Goal: Task Accomplishment & Management: Manage account settings

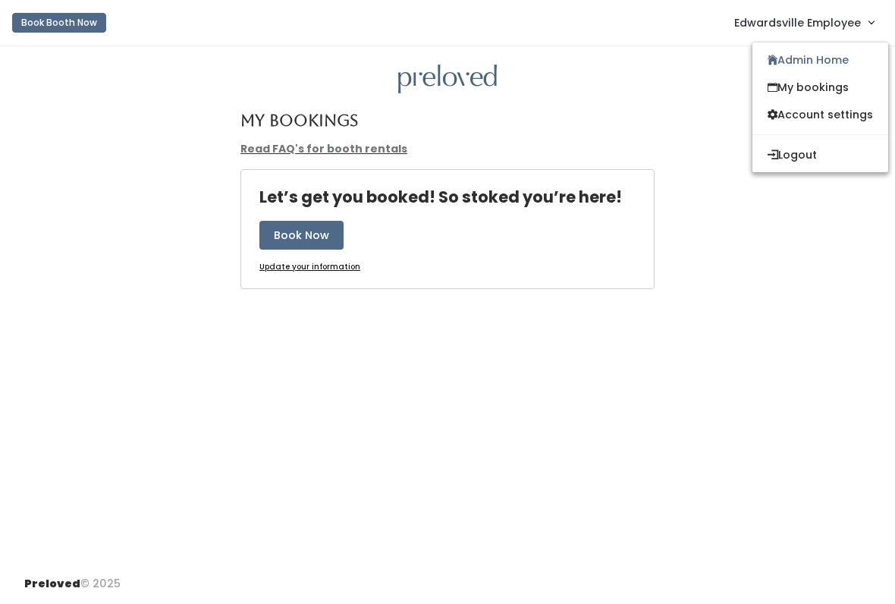
click at [774, 58] on link "Admin Home" at bounding box center [820, 59] width 136 height 27
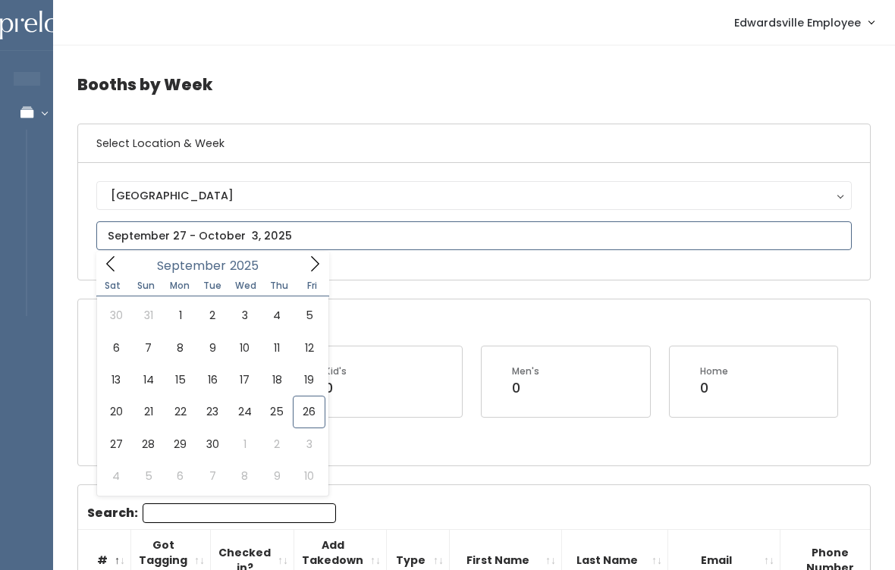
click at [310, 268] on icon at bounding box center [314, 264] width 17 height 17
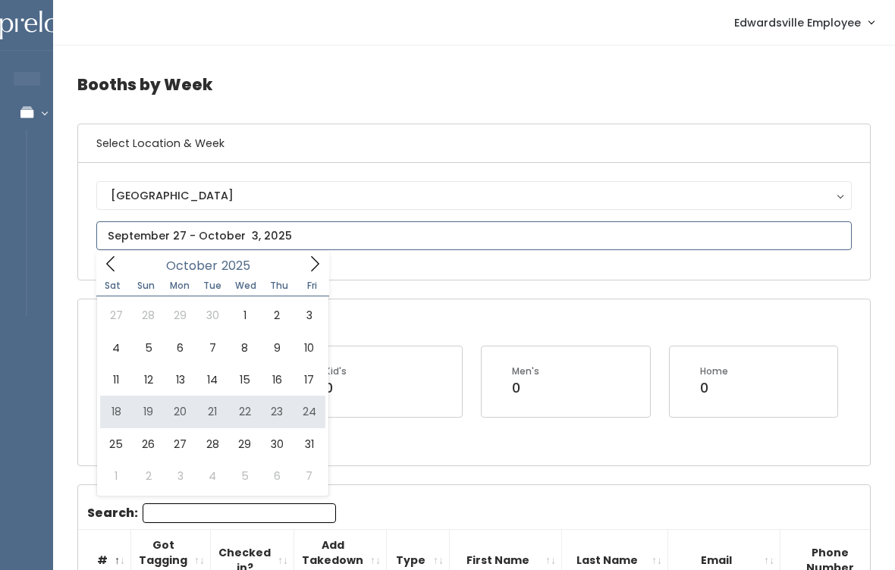
type input "[DATE] to [DATE]"
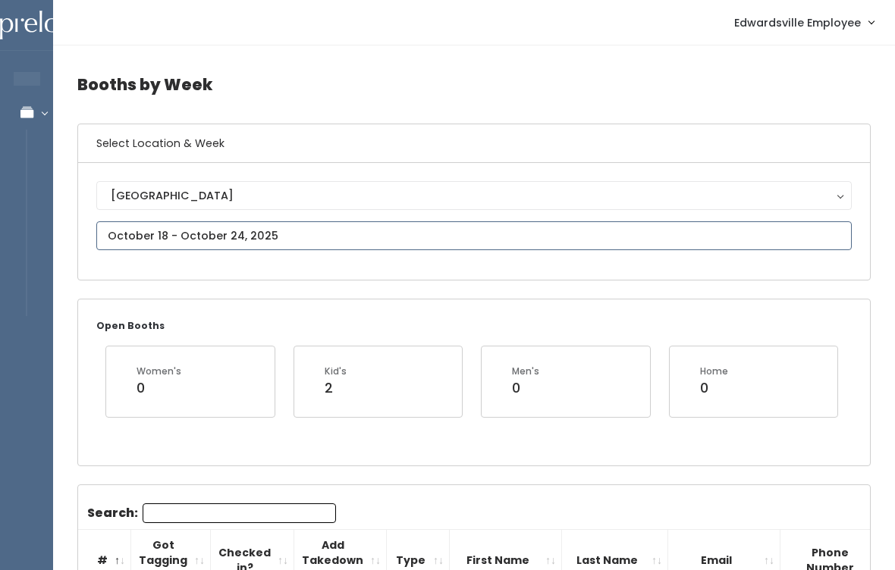
click at [175, 230] on input "text" at bounding box center [473, 235] width 755 height 29
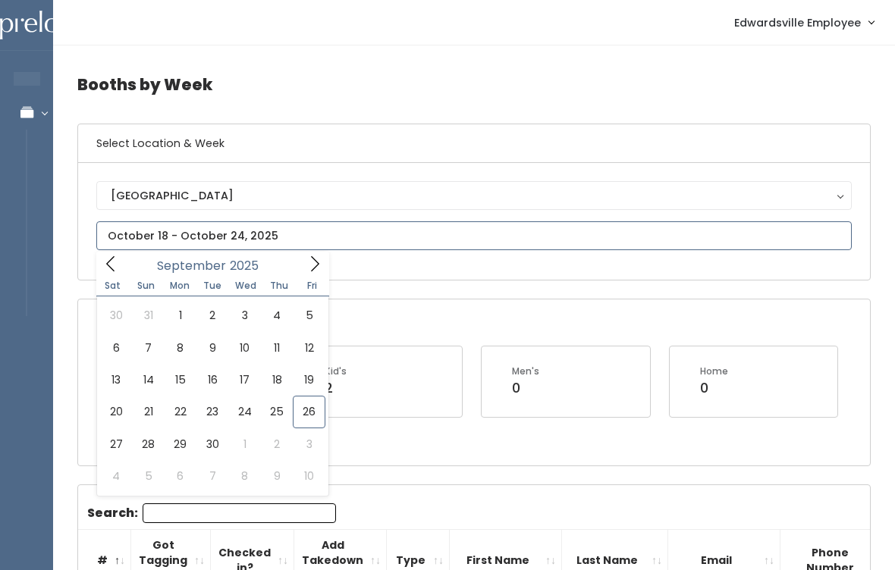
click at [311, 255] on span at bounding box center [314, 264] width 29 height 24
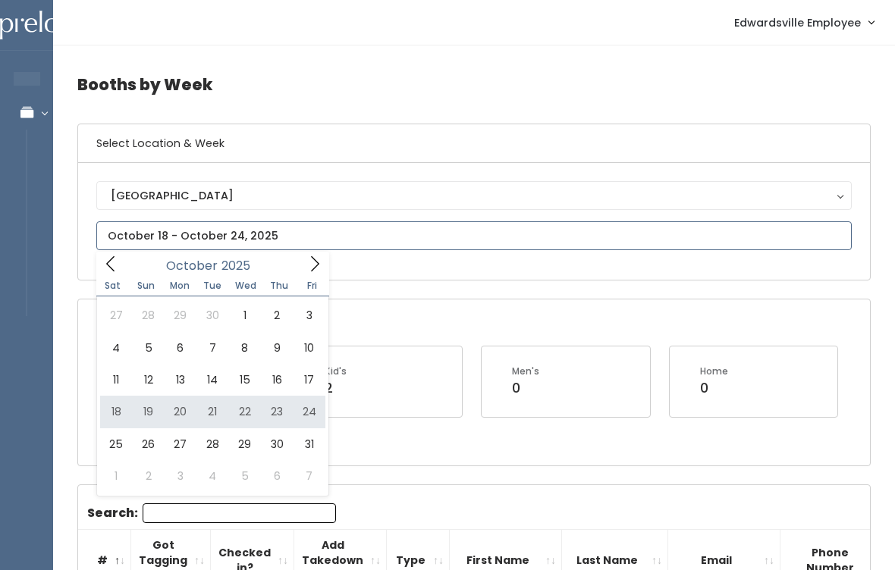
type input "[DATE] to [DATE]"
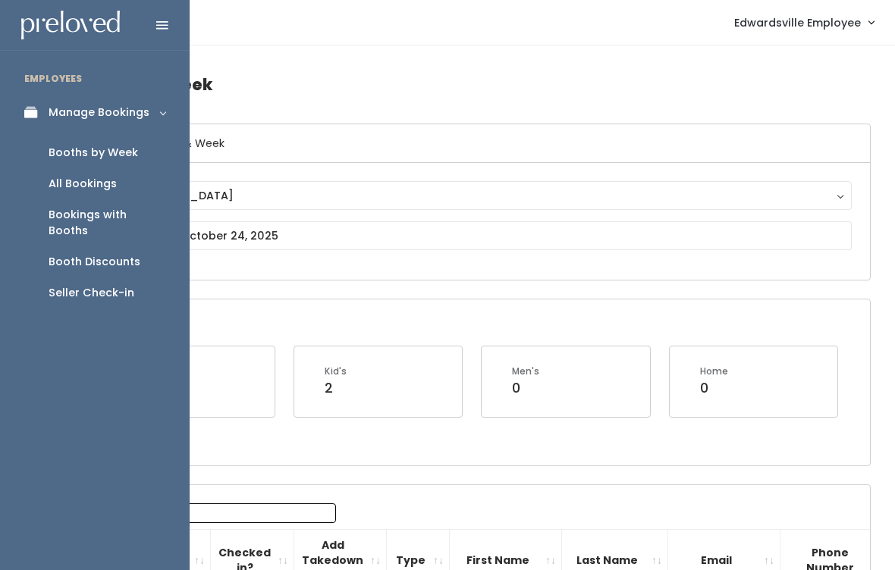
click at [163, 118] on link "Manage Bookings" at bounding box center [95, 113] width 190 height 34
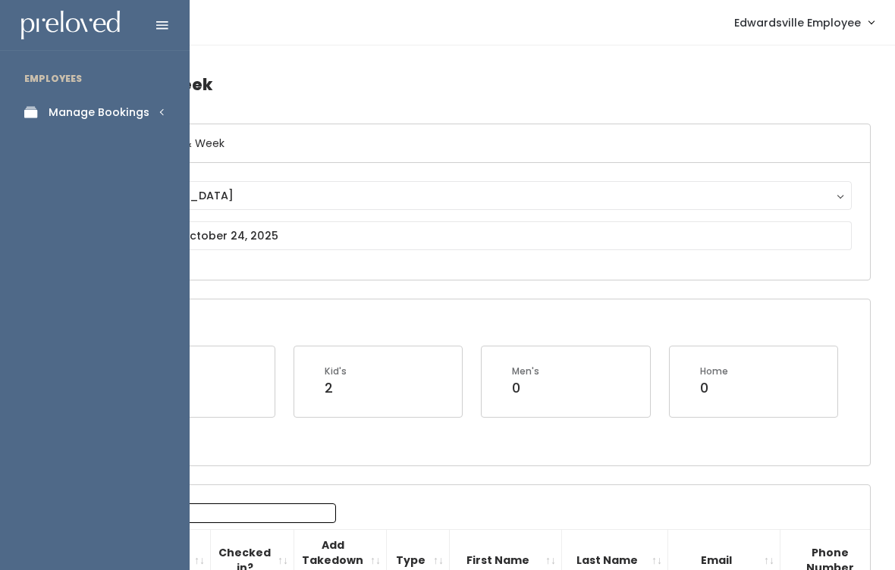
click at [160, 27] on icon at bounding box center [162, 26] width 12 height 14
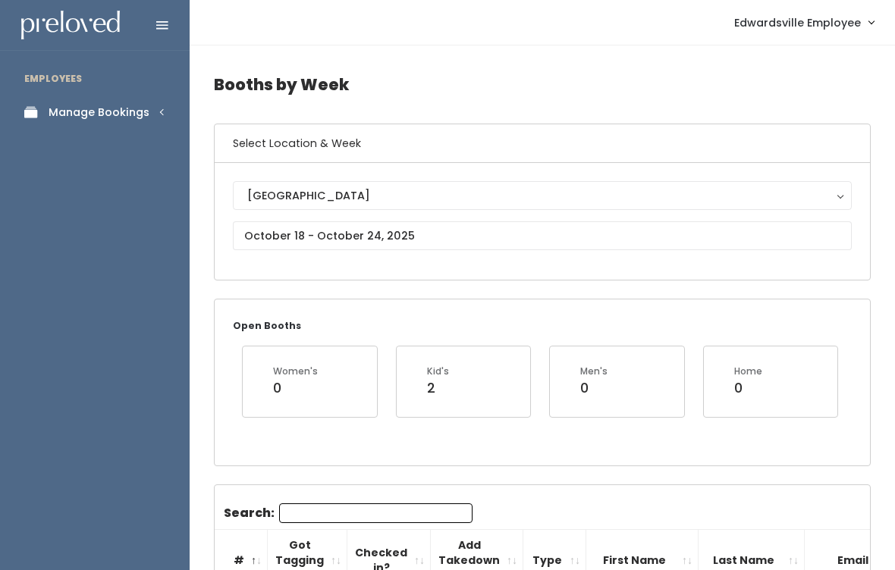
click at [142, 108] on div "Manage Bookings" at bounding box center [99, 113] width 101 height 16
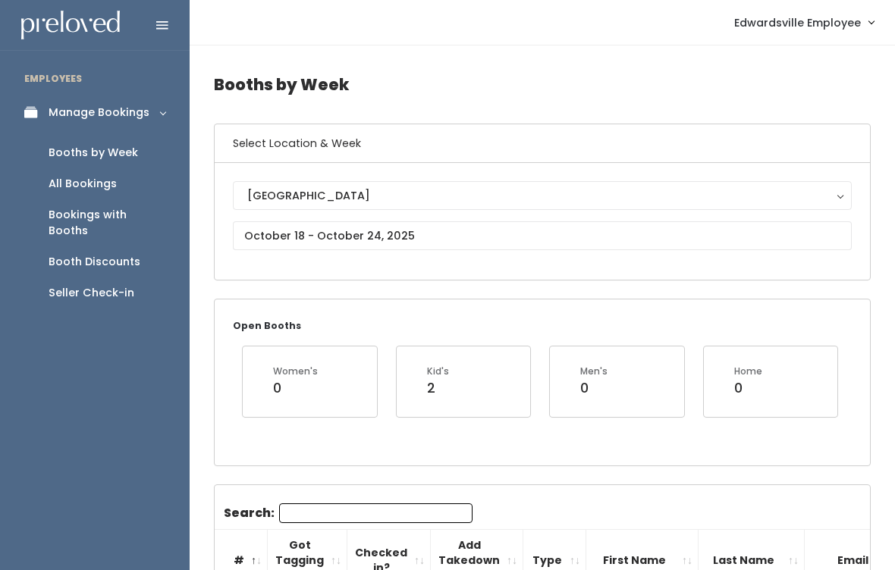
click at [65, 126] on link "Manage Bookings" at bounding box center [95, 113] width 190 height 34
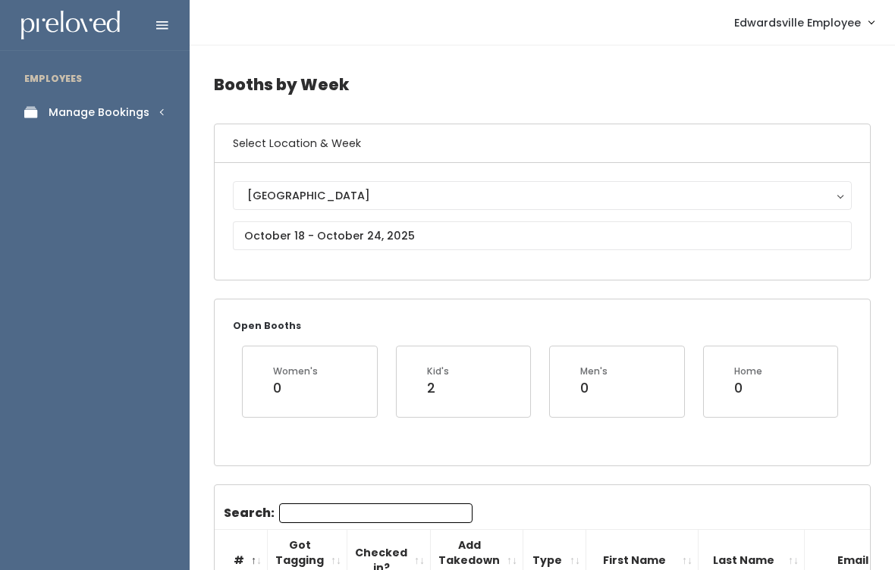
click at [159, 22] on icon at bounding box center [162, 26] width 12 height 14
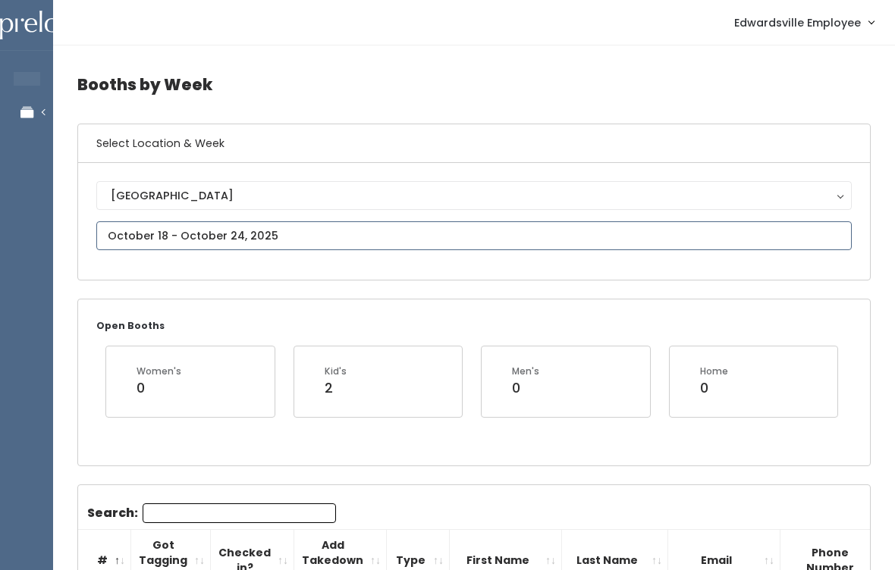
click at [218, 237] on input "text" at bounding box center [473, 235] width 755 height 29
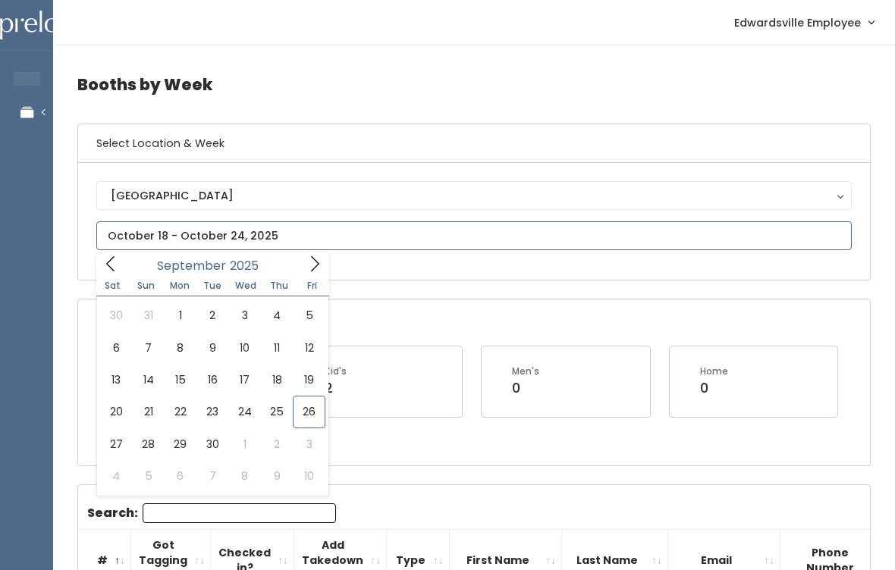
click at [125, 259] on div "September 2025" at bounding box center [212, 264] width 233 height 24
type input "September 27 to October 3"
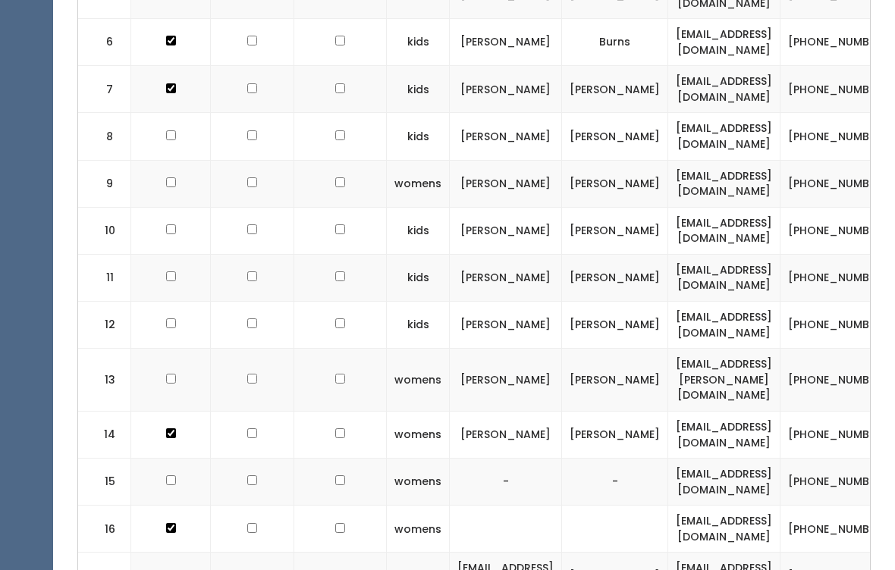
scroll to position [793, 0]
